Goal: Find specific page/section: Find specific page/section

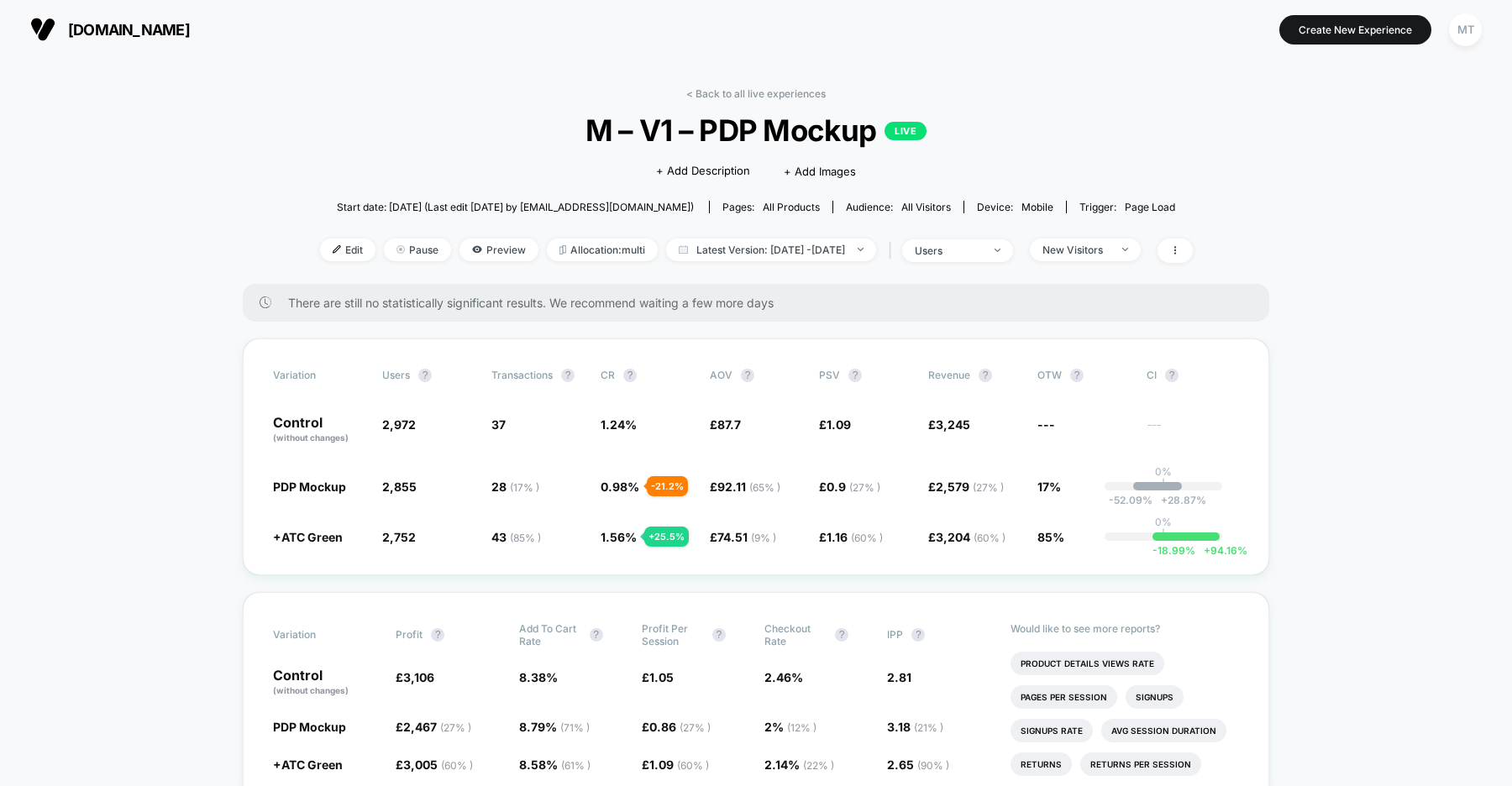
click at [177, 24] on span "uk.organicbasics.com" at bounding box center [128, 30] width 121 height 17
